Goal: Ask a question: Seek information or help from site administrators or community

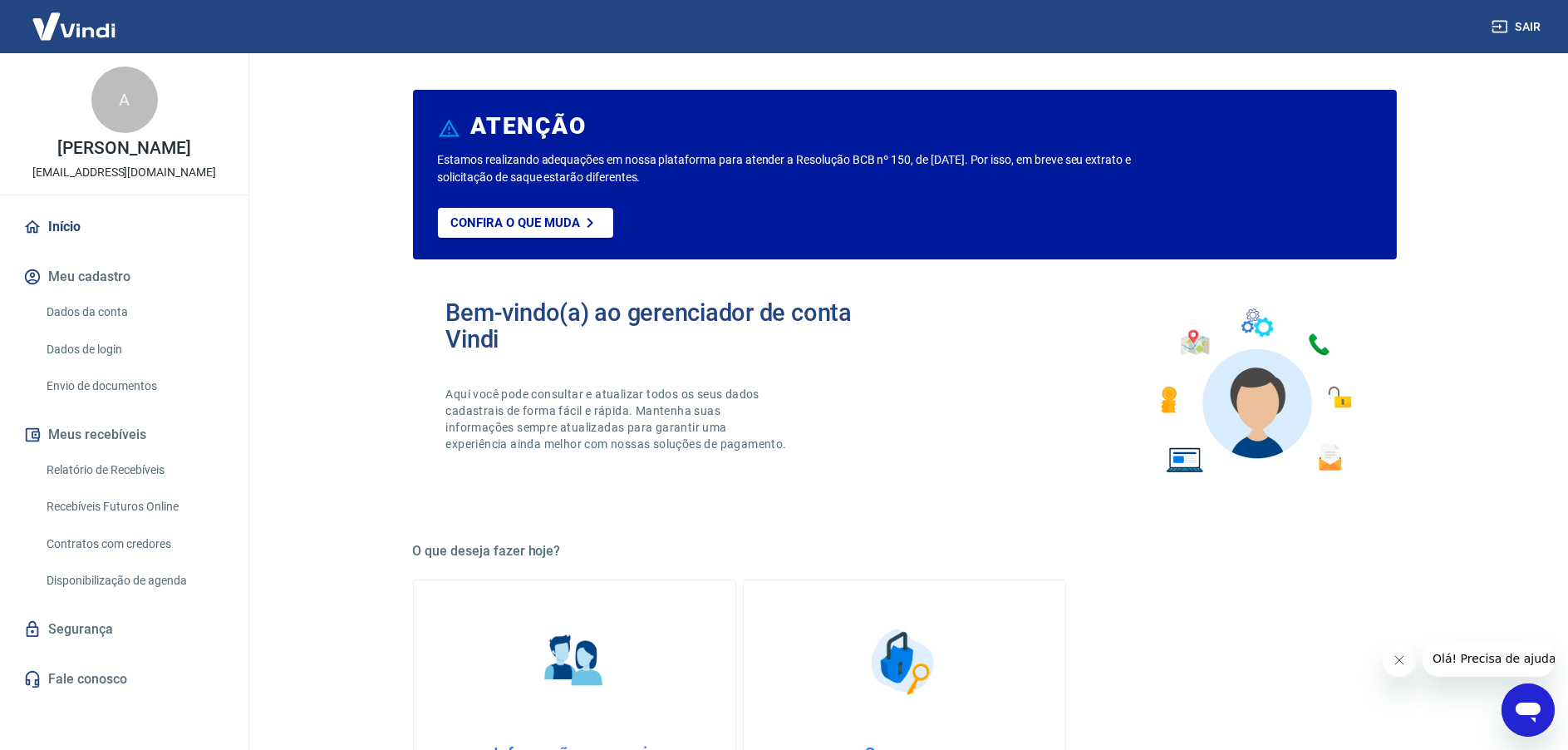
click at [1520, 705] on icon "Abrir janela de mensagens" at bounding box center [1527, 711] width 25 height 20
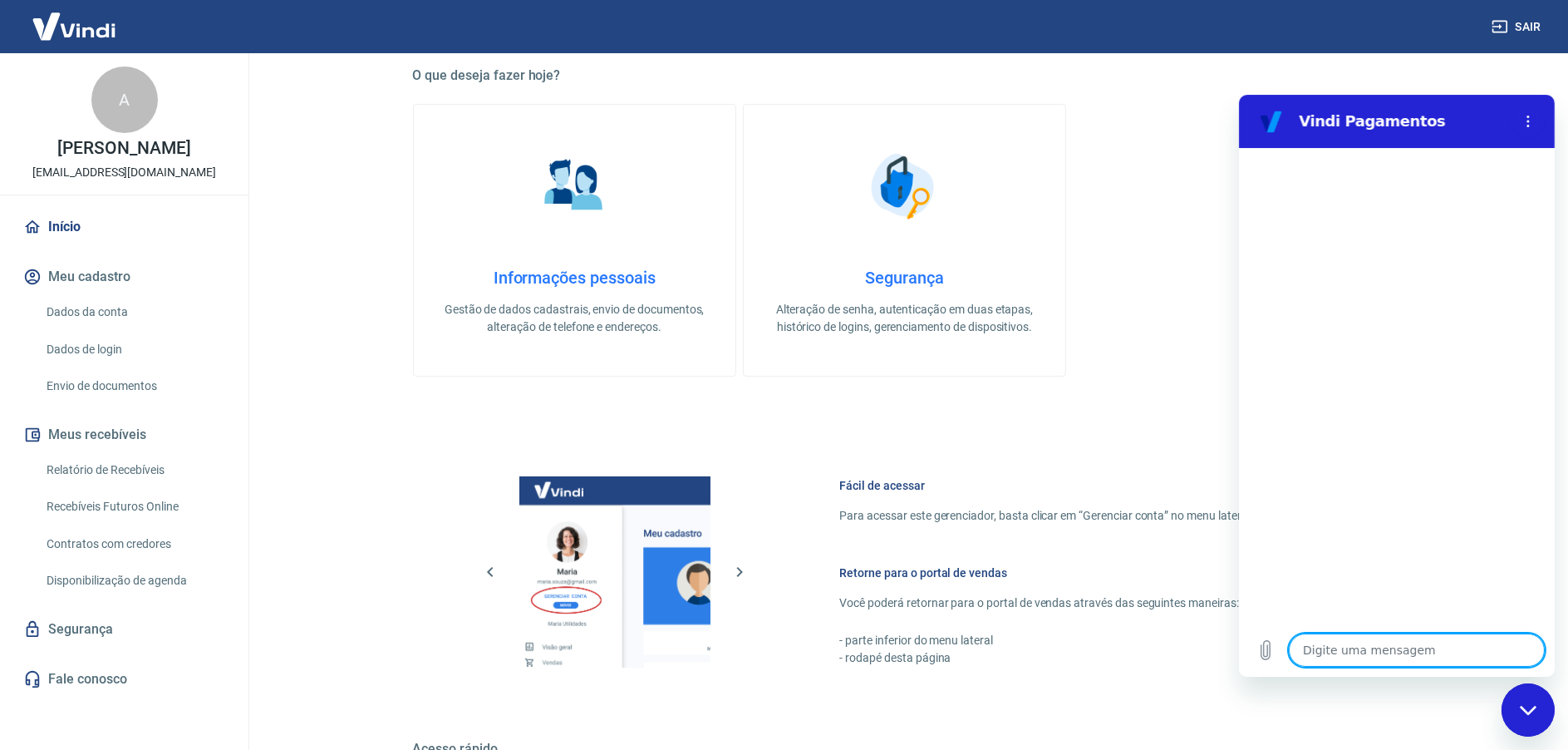
scroll to position [717, 0]
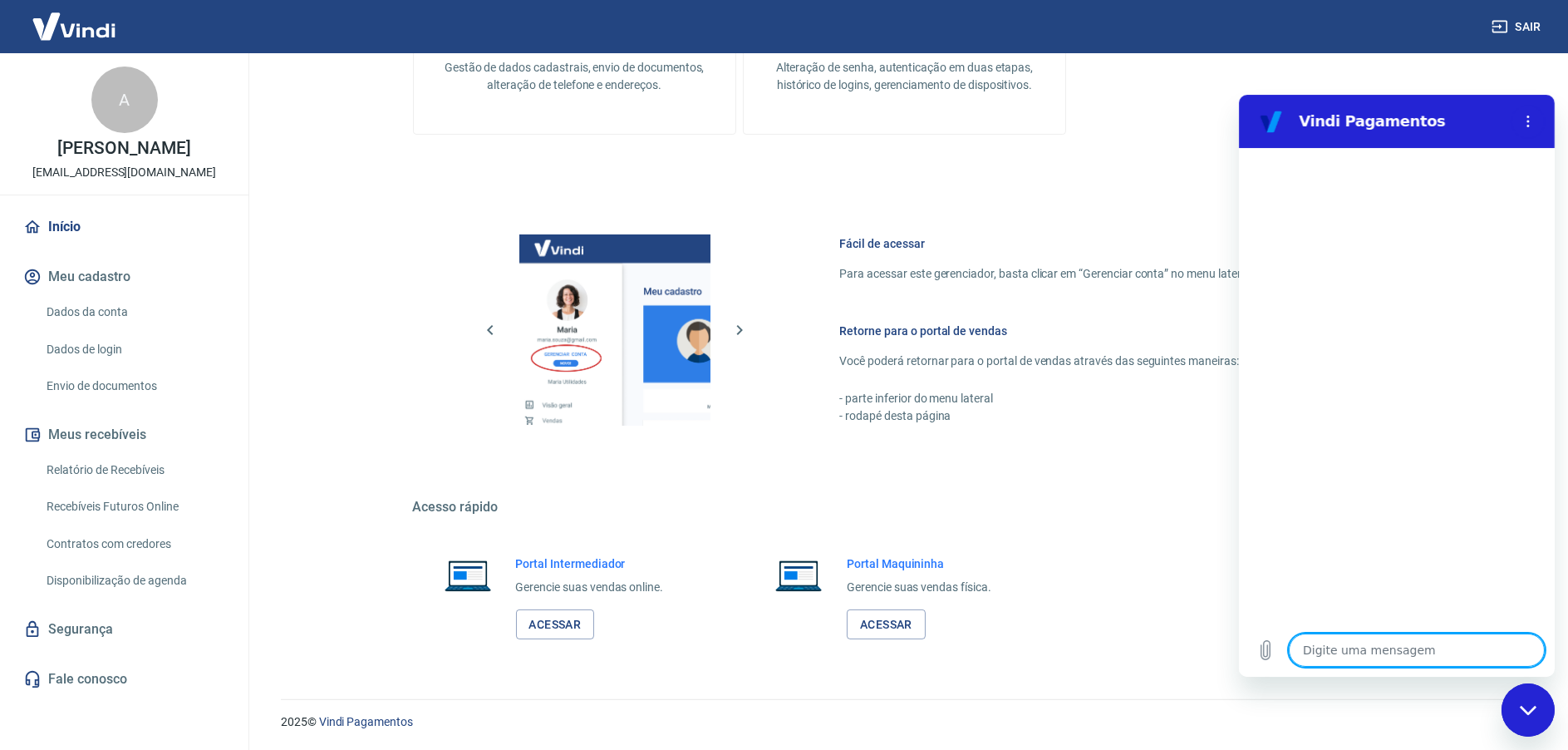
click at [1338, 650] on textarea at bounding box center [1416, 650] width 256 height 33
type textarea "o"
type textarea "x"
type textarea "oi"
type textarea "x"
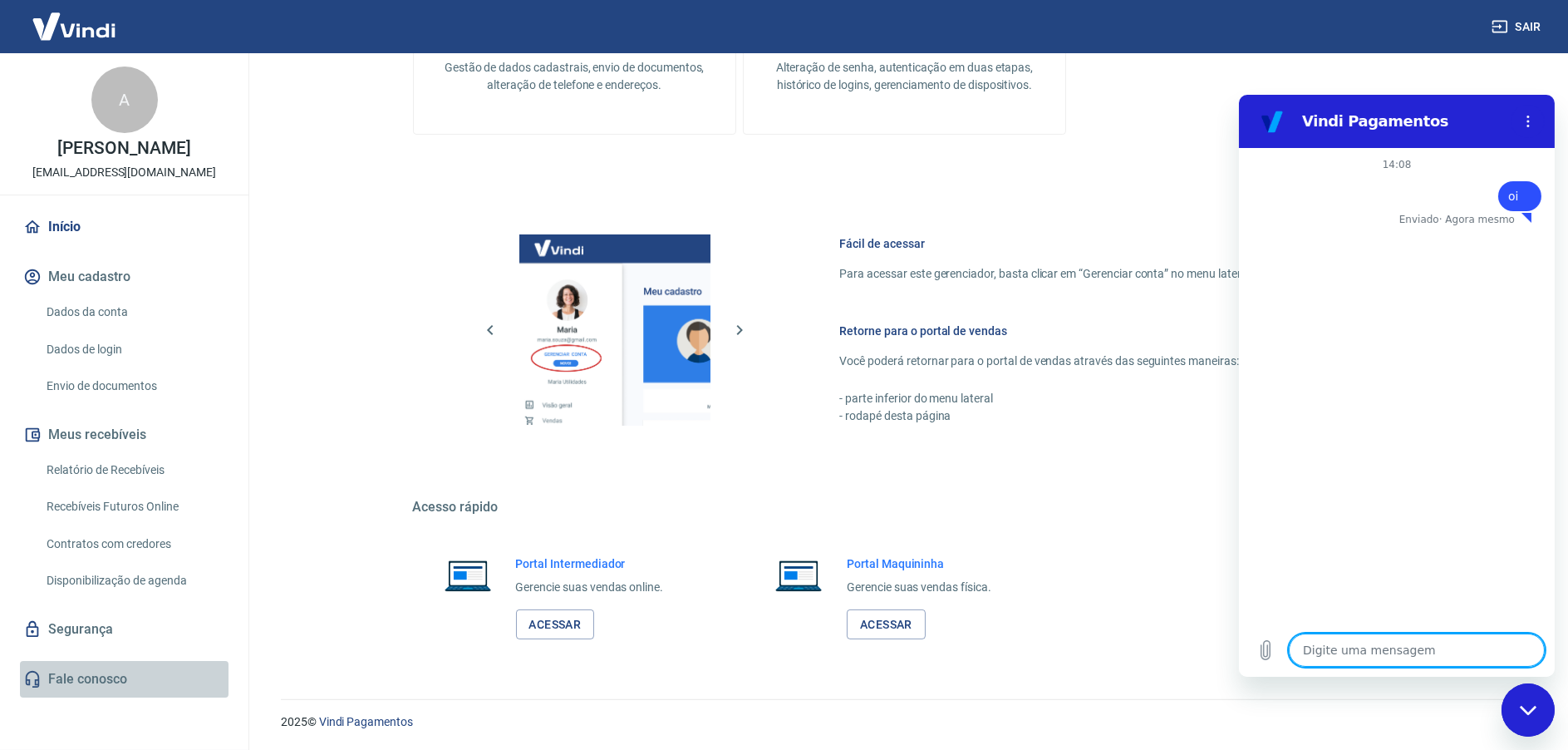
click at [83, 677] on link "Fale conosco" at bounding box center [124, 679] width 209 height 36
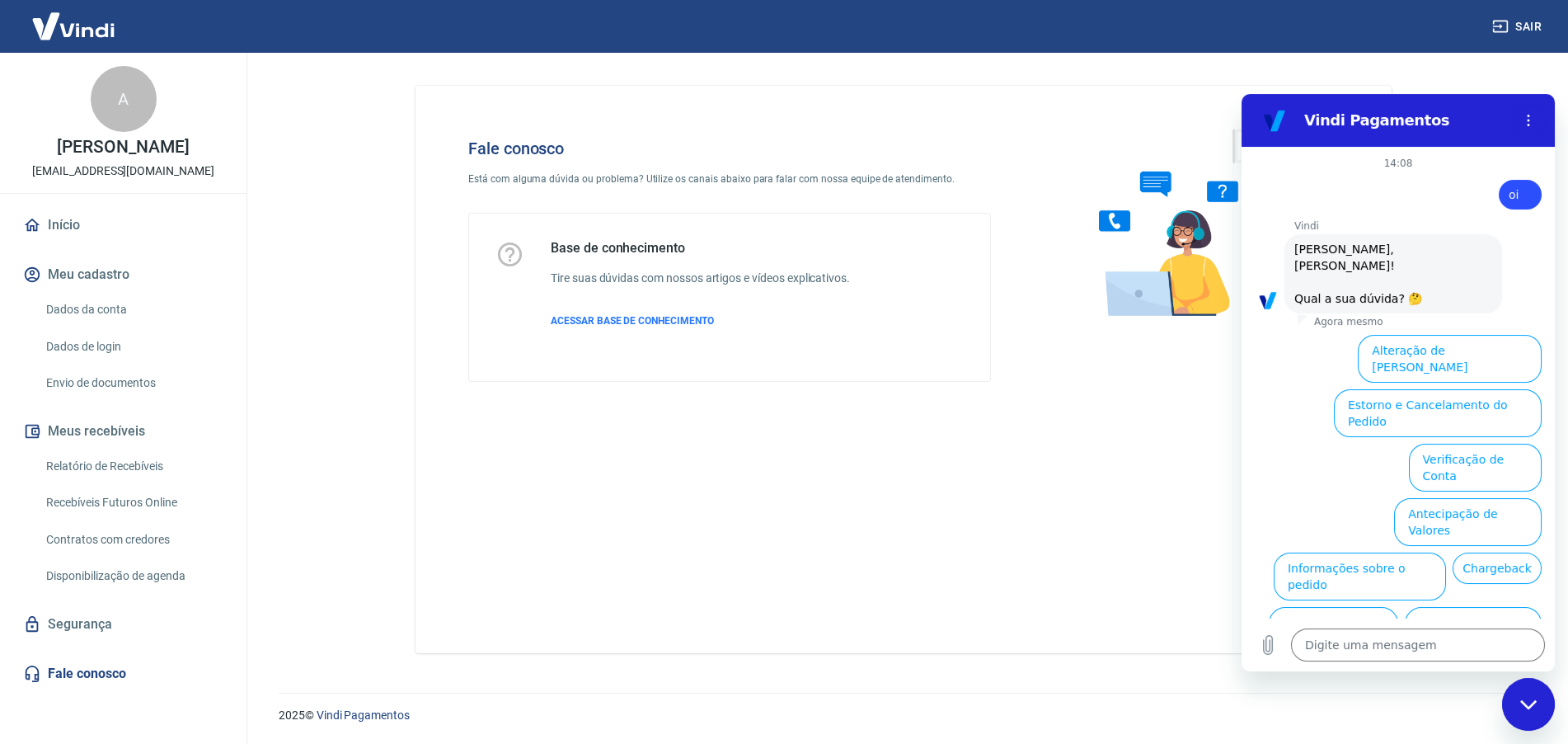
click at [1296, 389] on ul "Alteração de Dados Cadastrais Estorno e Cancelamento do Pedido Verificação de C…" at bounding box center [1398, 546] width 287 height 435
type textarea "x"
click at [1349, 643] on textarea at bounding box center [1418, 645] width 253 height 33
type textarea "a"
type textarea "x"
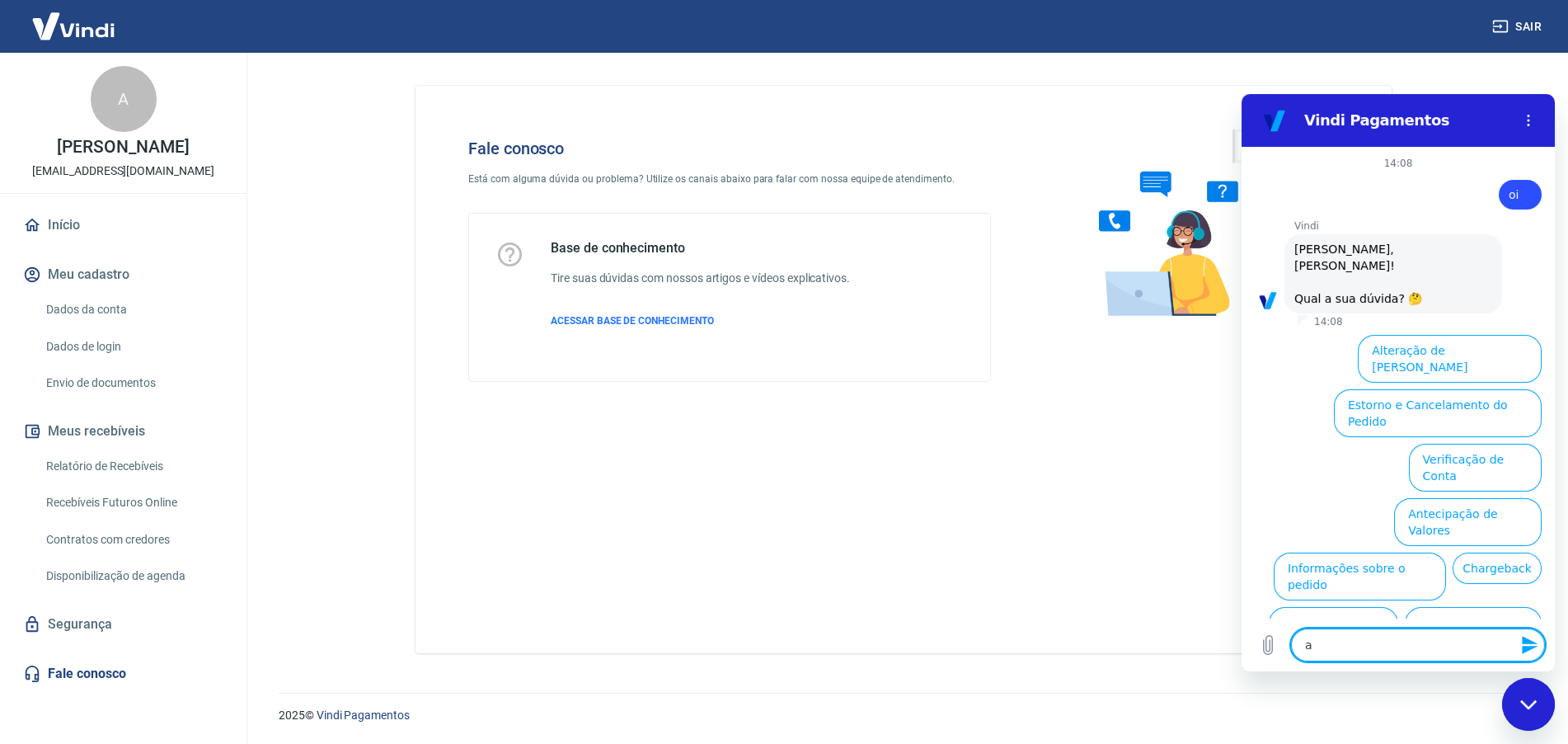
type textarea "at"
type textarea "x"
type textarea "ate"
type textarea "x"
type textarea "aten"
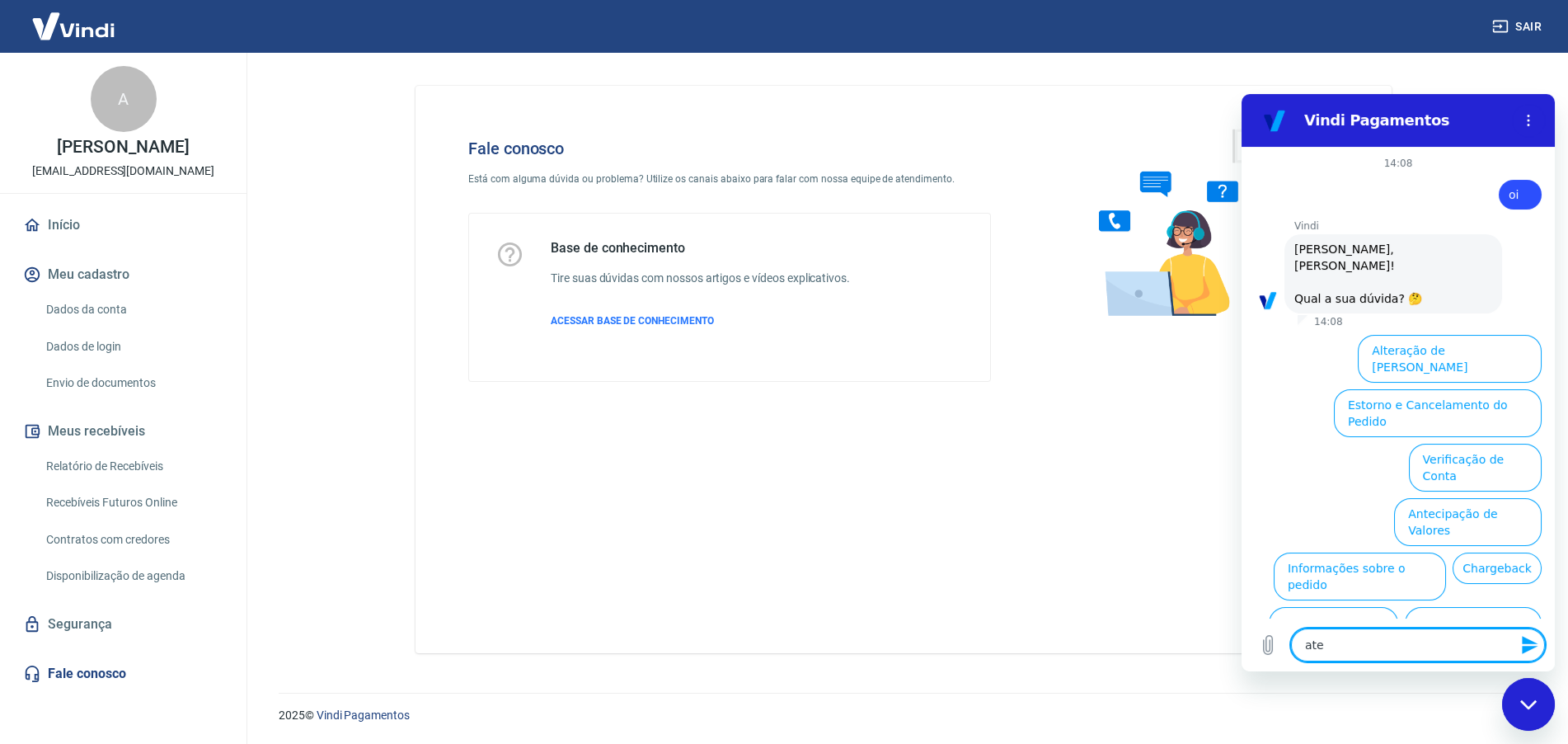
type textarea "x"
type textarea "atend"
type textarea "x"
type textarea "atende"
type textarea "x"
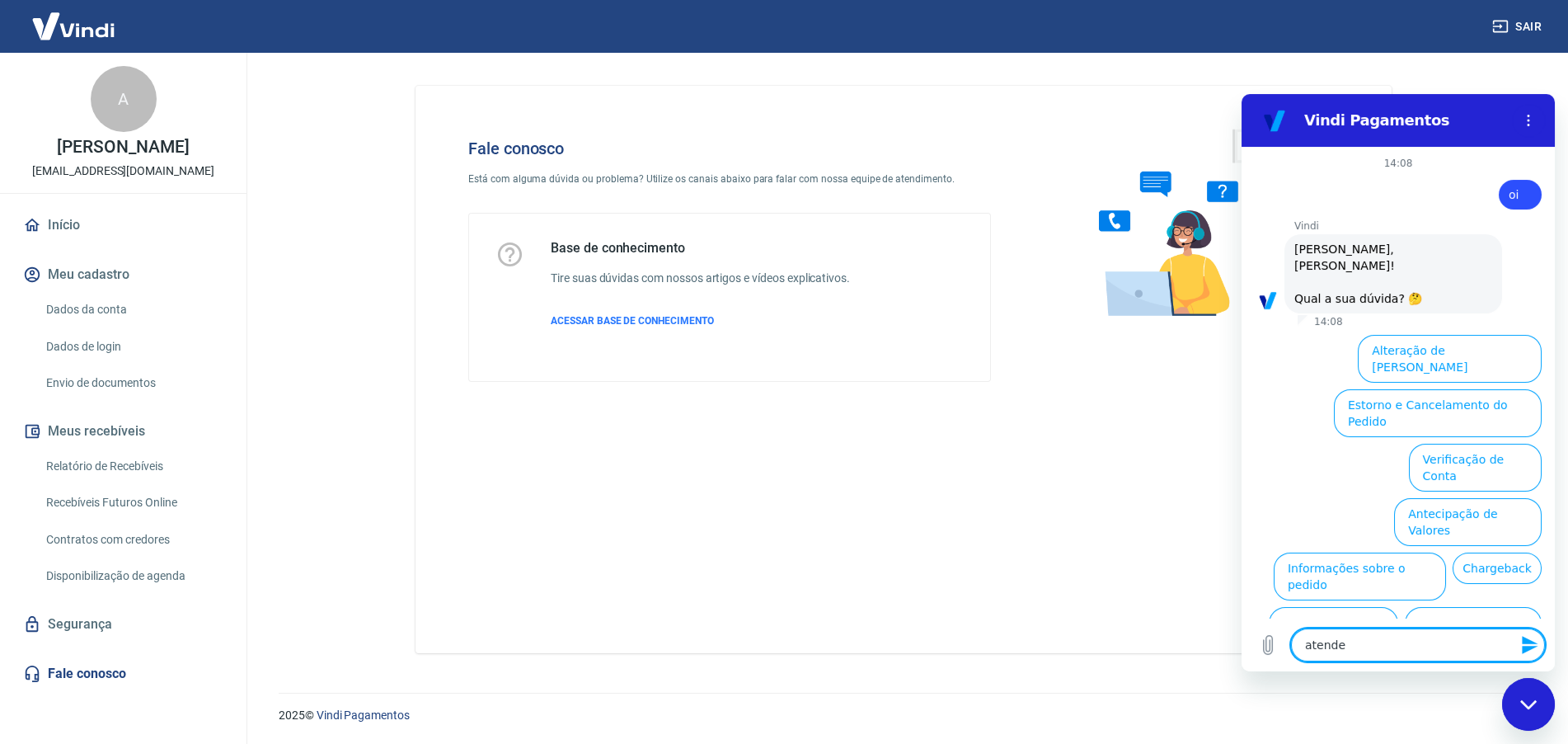
type textarea "atenden"
type textarea "x"
type textarea "atendent"
type textarea "x"
type textarea "atendente"
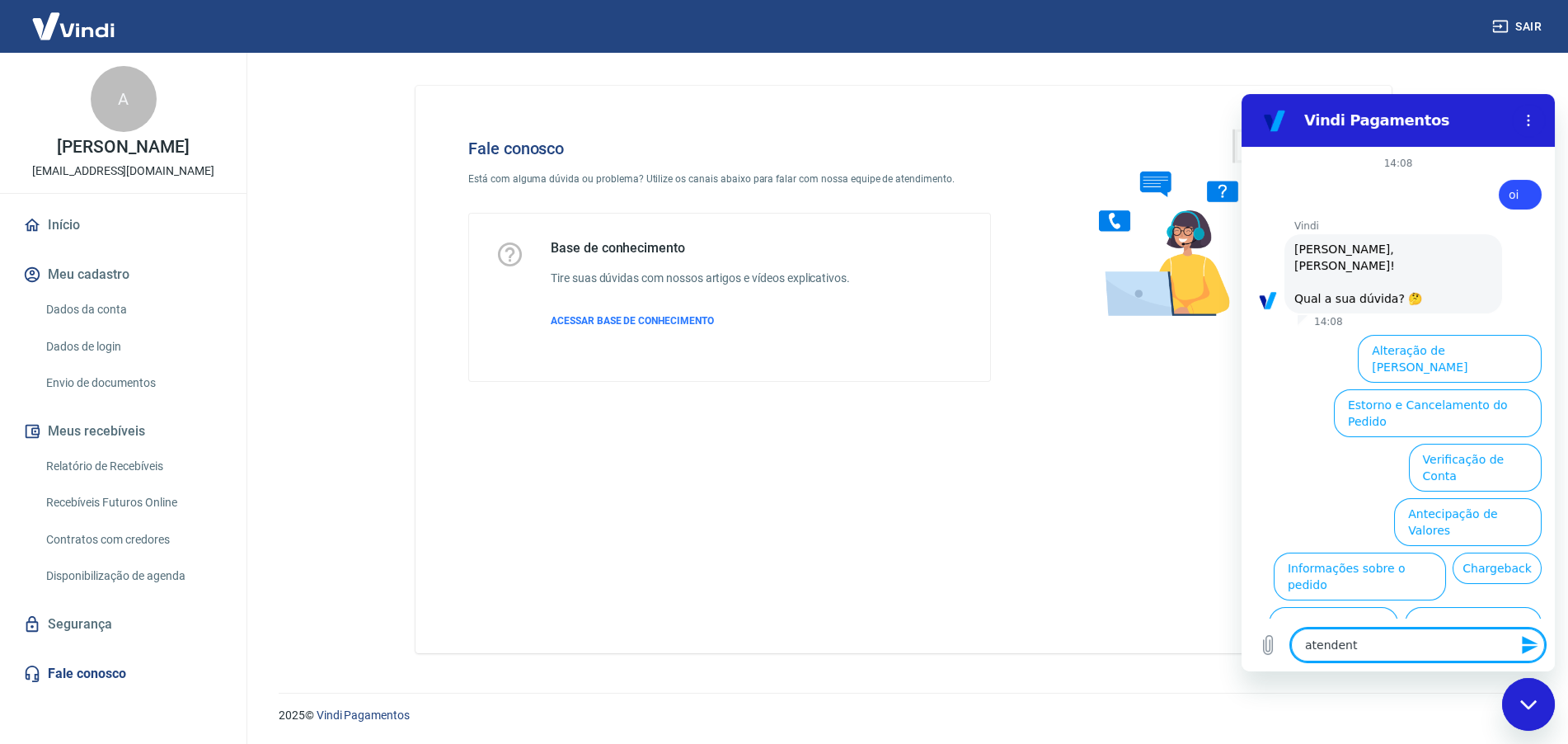
type textarea "x"
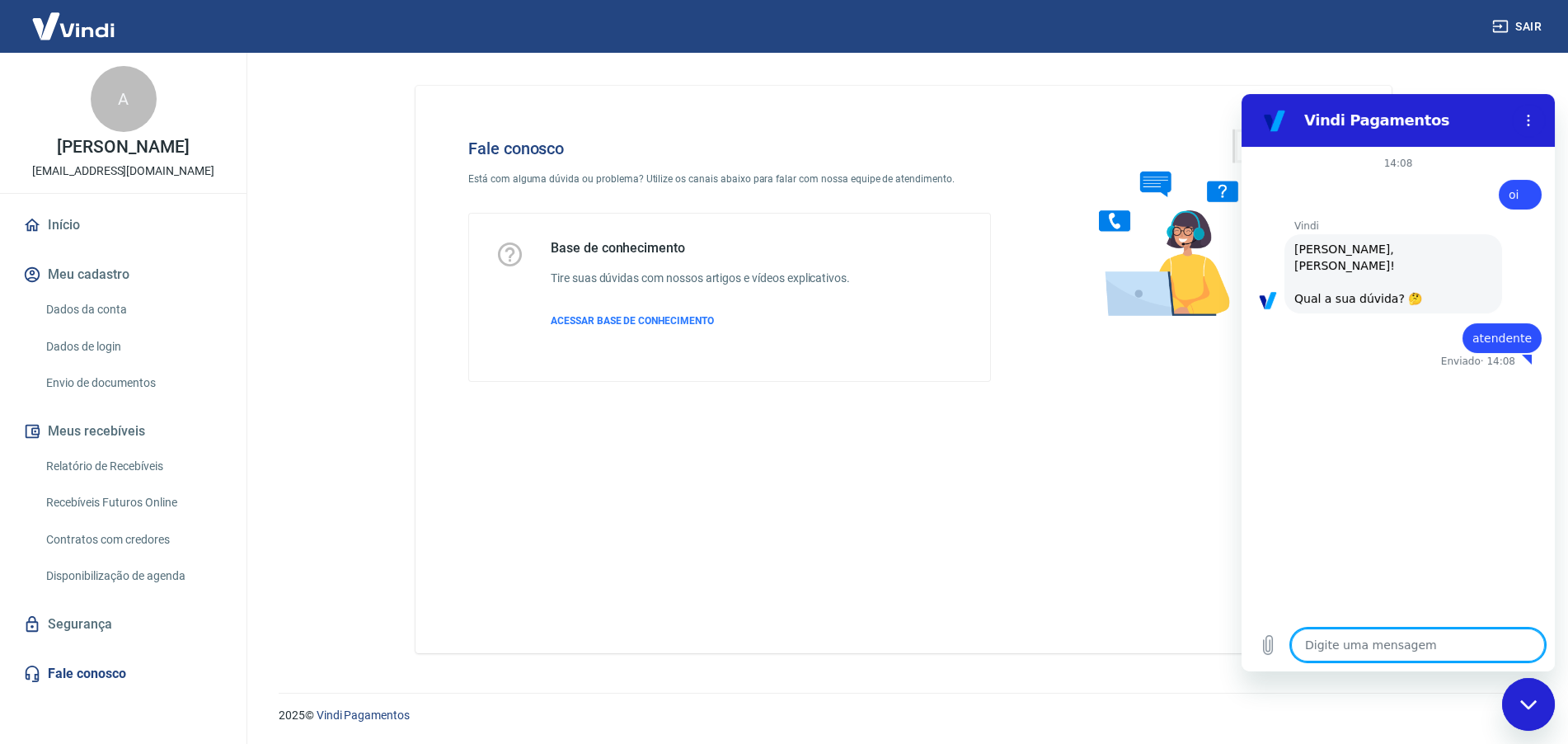
type textarea "x"
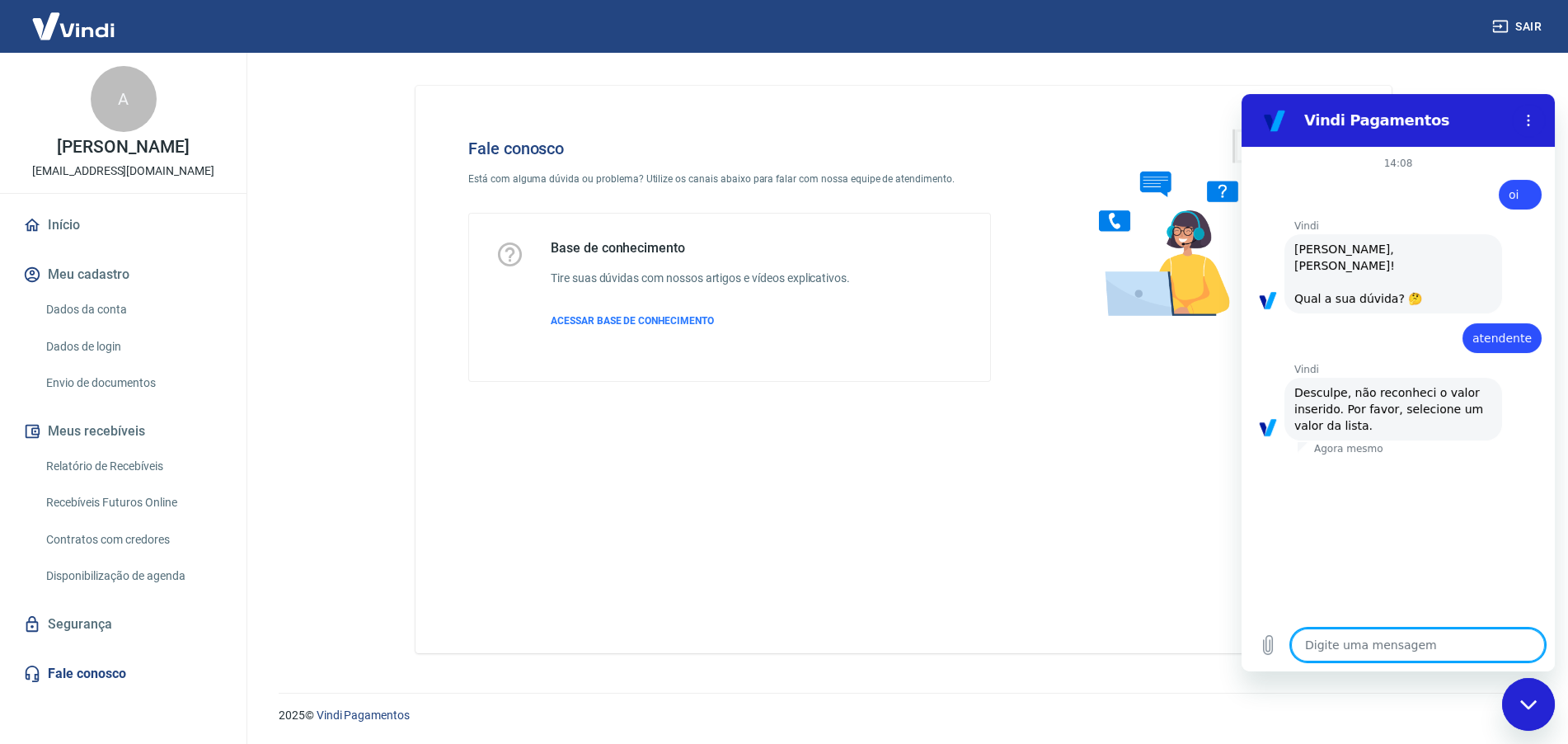
click at [1379, 413] on div "Vindi diz: Desculpe, não reconheci o valor inserido. Por favor, selecione um va…" at bounding box center [1392, 409] width 218 height 63
click at [1329, 643] on textarea at bounding box center [1418, 645] width 253 height 33
type textarea "o"
type textarea "x"
type textarea "oi"
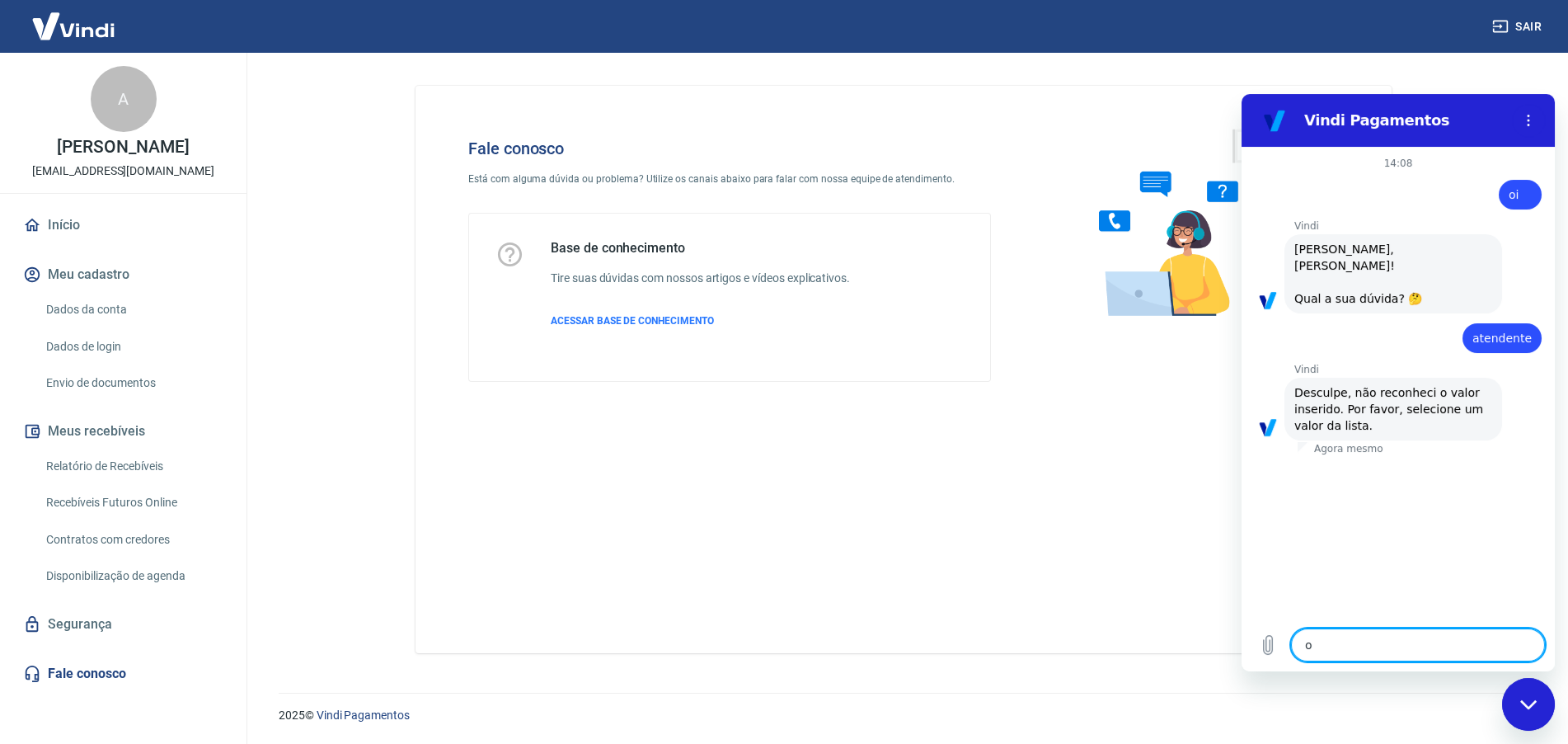
type textarea "x"
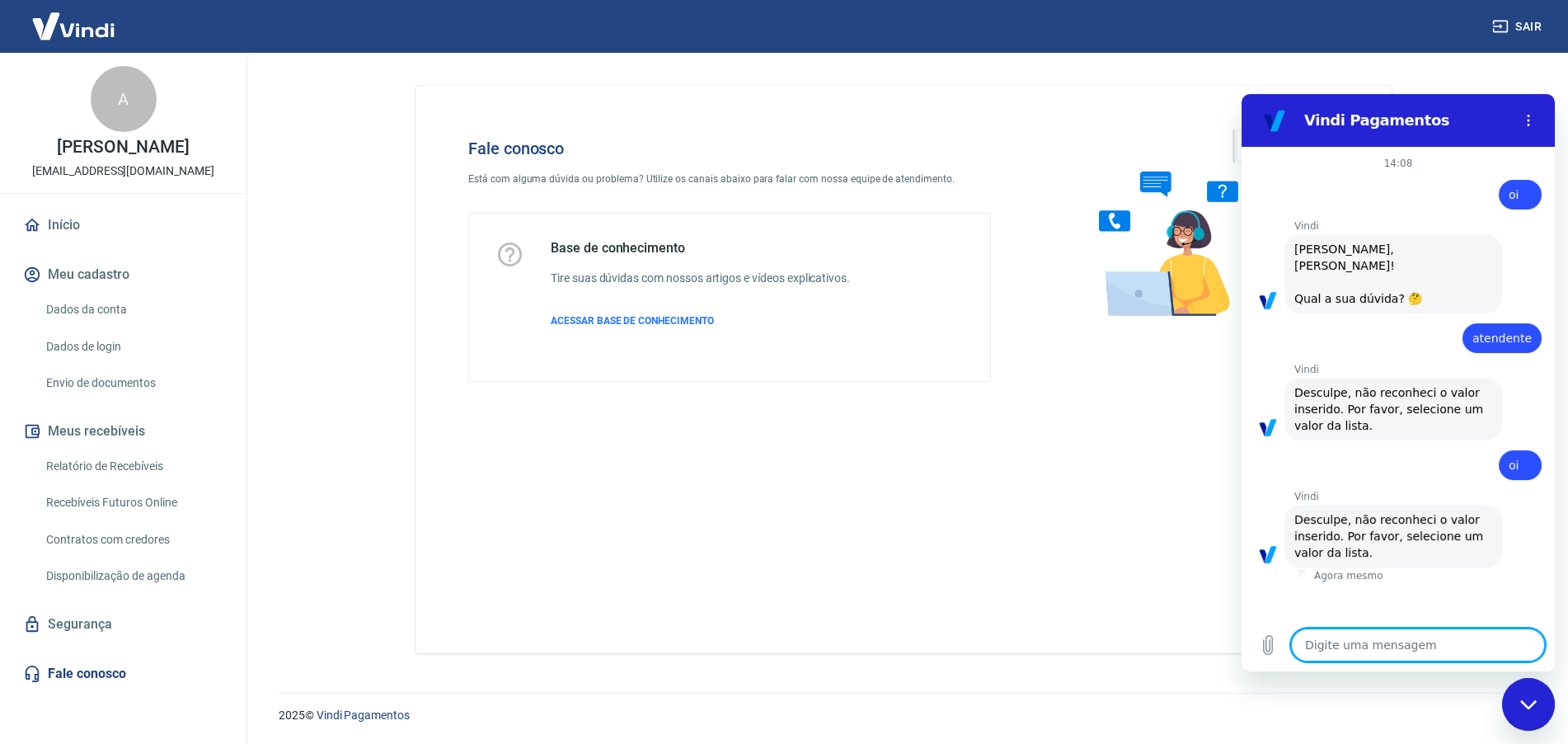
click at [1369, 644] on textarea at bounding box center [1418, 645] width 253 height 33
type textarea "x"
type textarea "r"
type textarea "x"
type textarea "re"
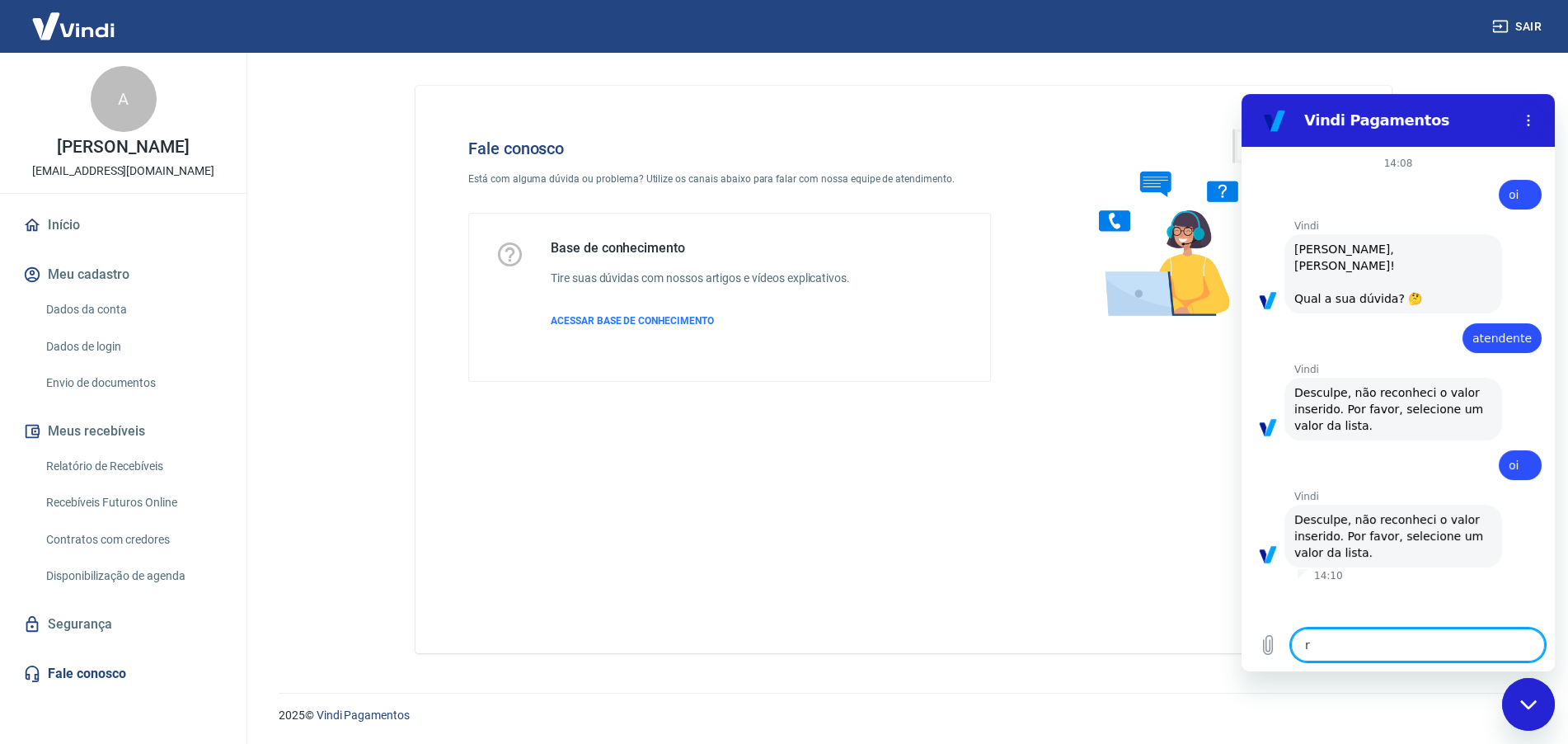
type textarea "x"
type textarea "rec"
type textarea "x"
type textarea "rece"
type textarea "x"
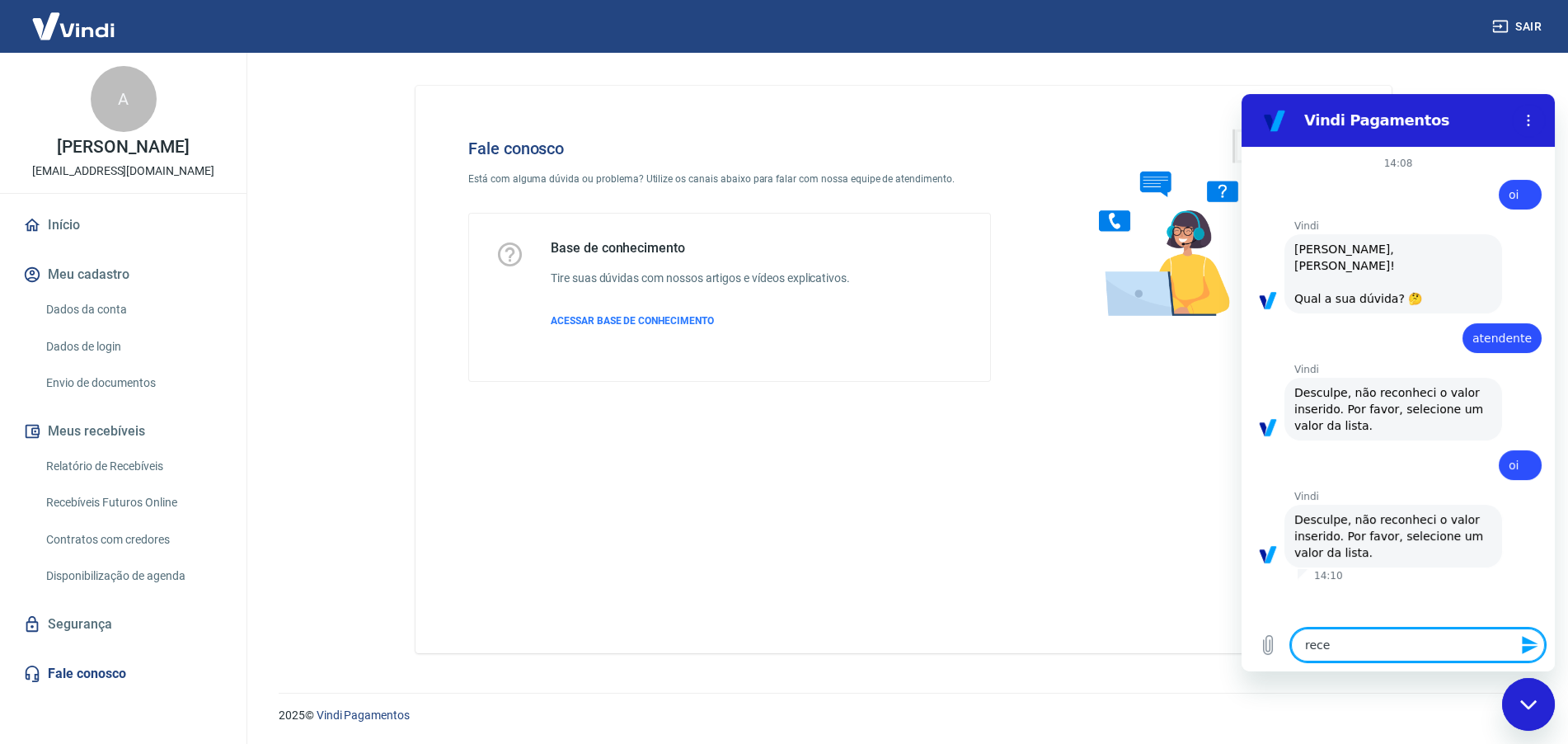
type textarea "receb"
type textarea "x"
type textarea "recebi"
type textarea "x"
type textarea "recebiv"
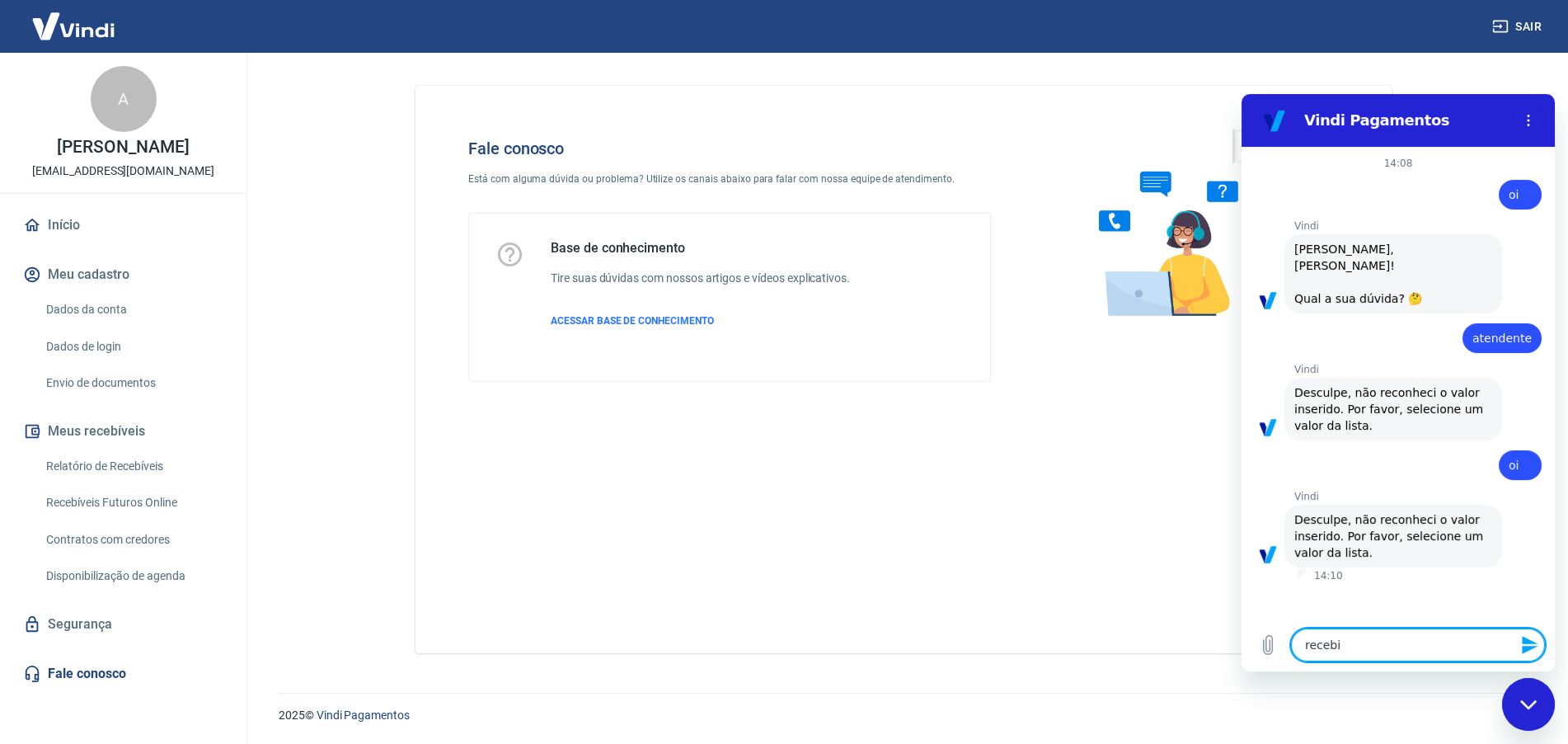
type textarea "x"
type textarea "recebive"
type textarea "x"
type textarea "recebivei"
type textarea "x"
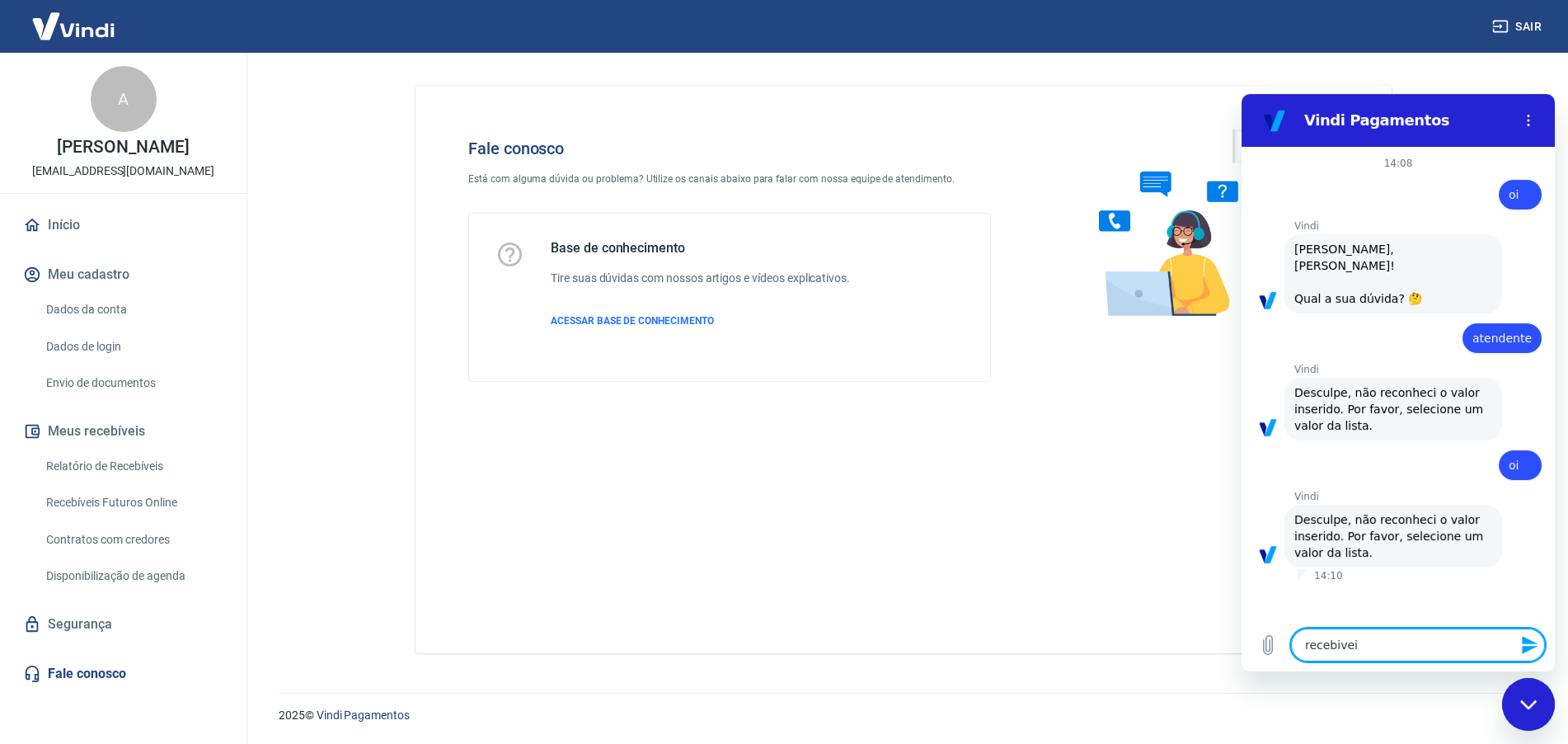
type textarea "recebiveis"
type textarea "x"
click at [1530, 120] on icon "Menu de opções" at bounding box center [1528, 120] width 13 height 13
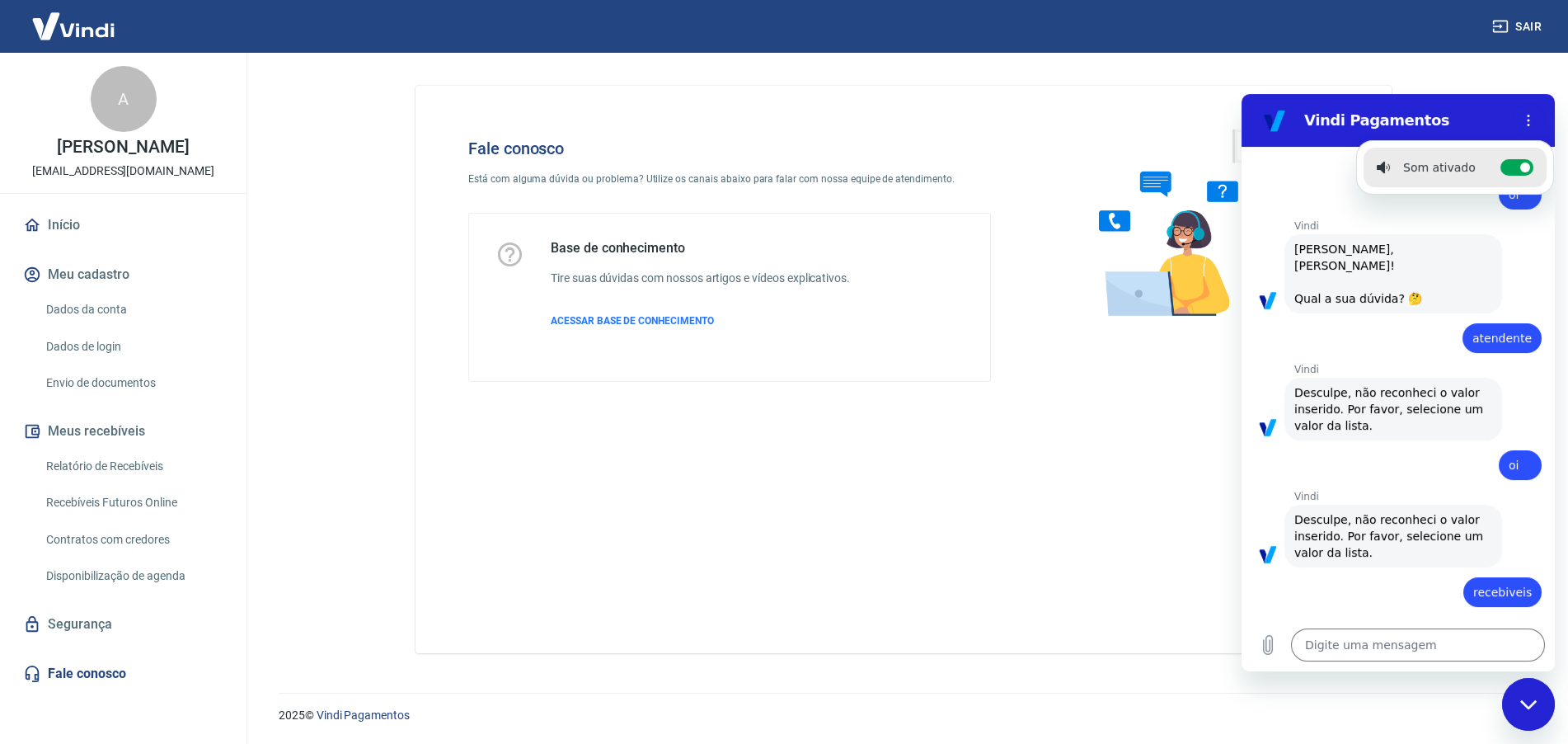
click at [1530, 701] on icon "Fechar janela de mensagens" at bounding box center [1529, 705] width 17 height 10
type textarea "x"
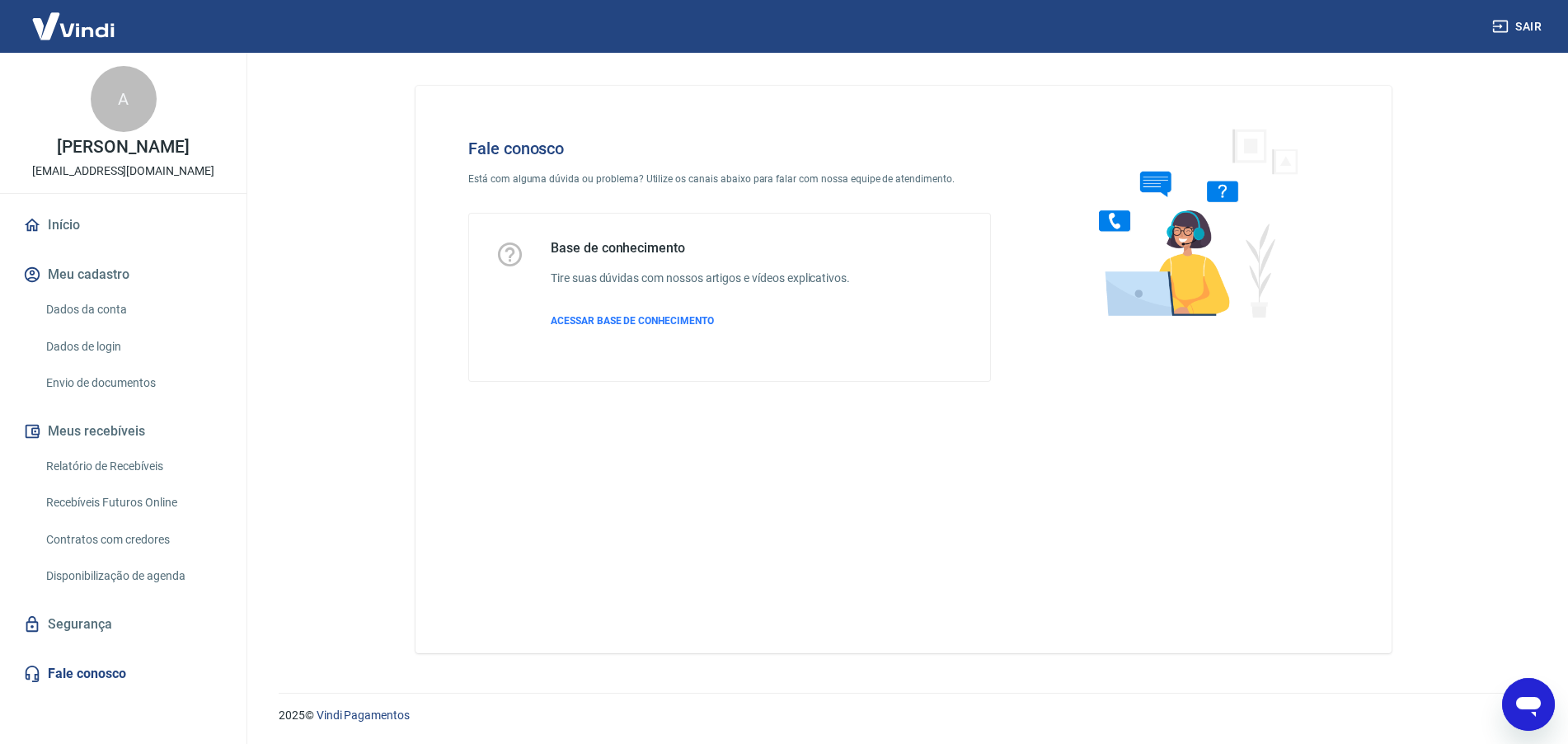
click at [729, 485] on div "Fale conosco Está com alguma dúvida ou problema? Utilize os canais abaixo para …" at bounding box center [903, 369] width 976 height 567
drag, startPoint x: 587, startPoint y: 318, endPoint x: 608, endPoint y: 426, distance: 110.0
click at [587, 318] on span "ACESSAR BASE DE CONHECIMENTO" at bounding box center [632, 320] width 163 height 11
